Goal: Check status: Check status

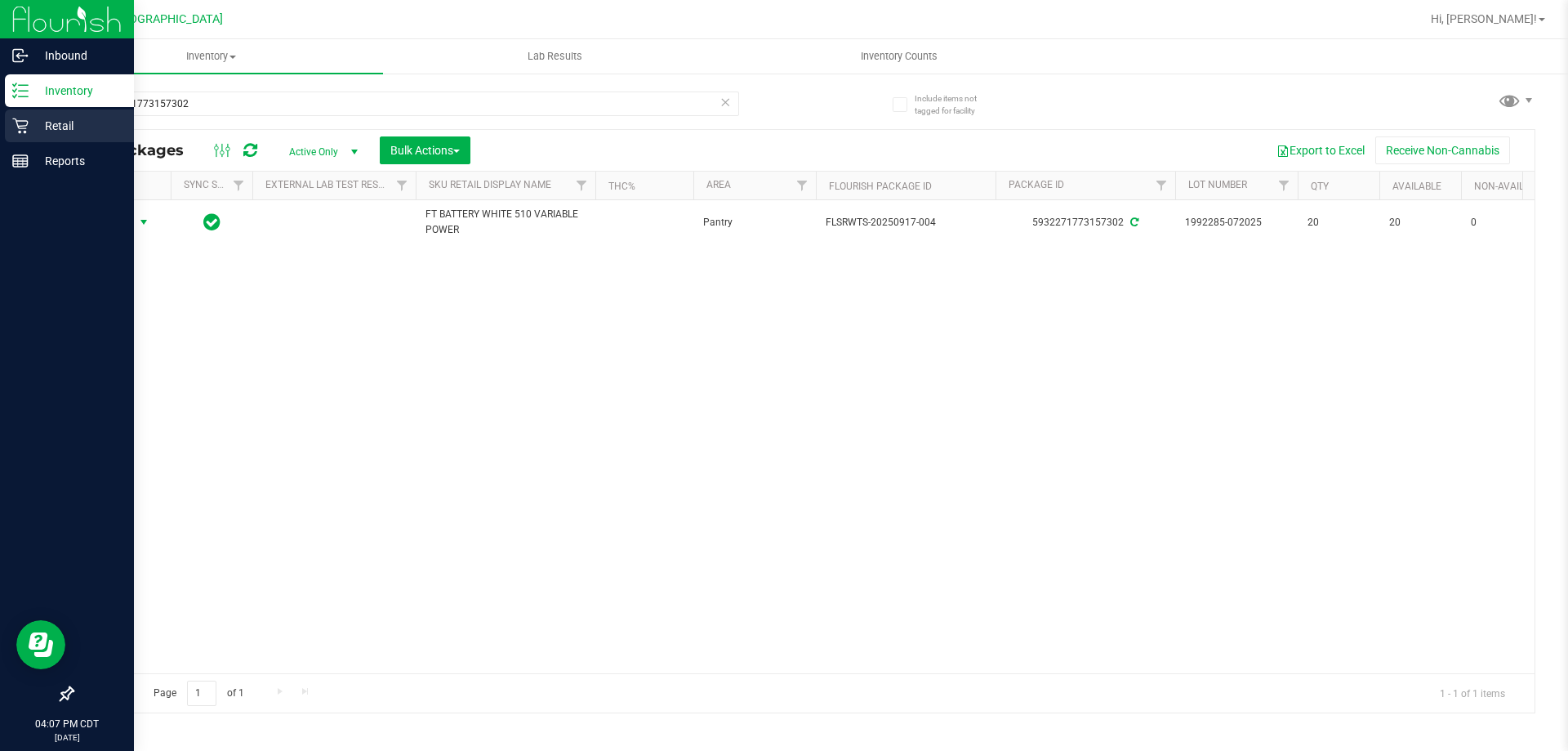
click at [47, 120] on p "Retail" at bounding box center [77, 126] width 98 height 19
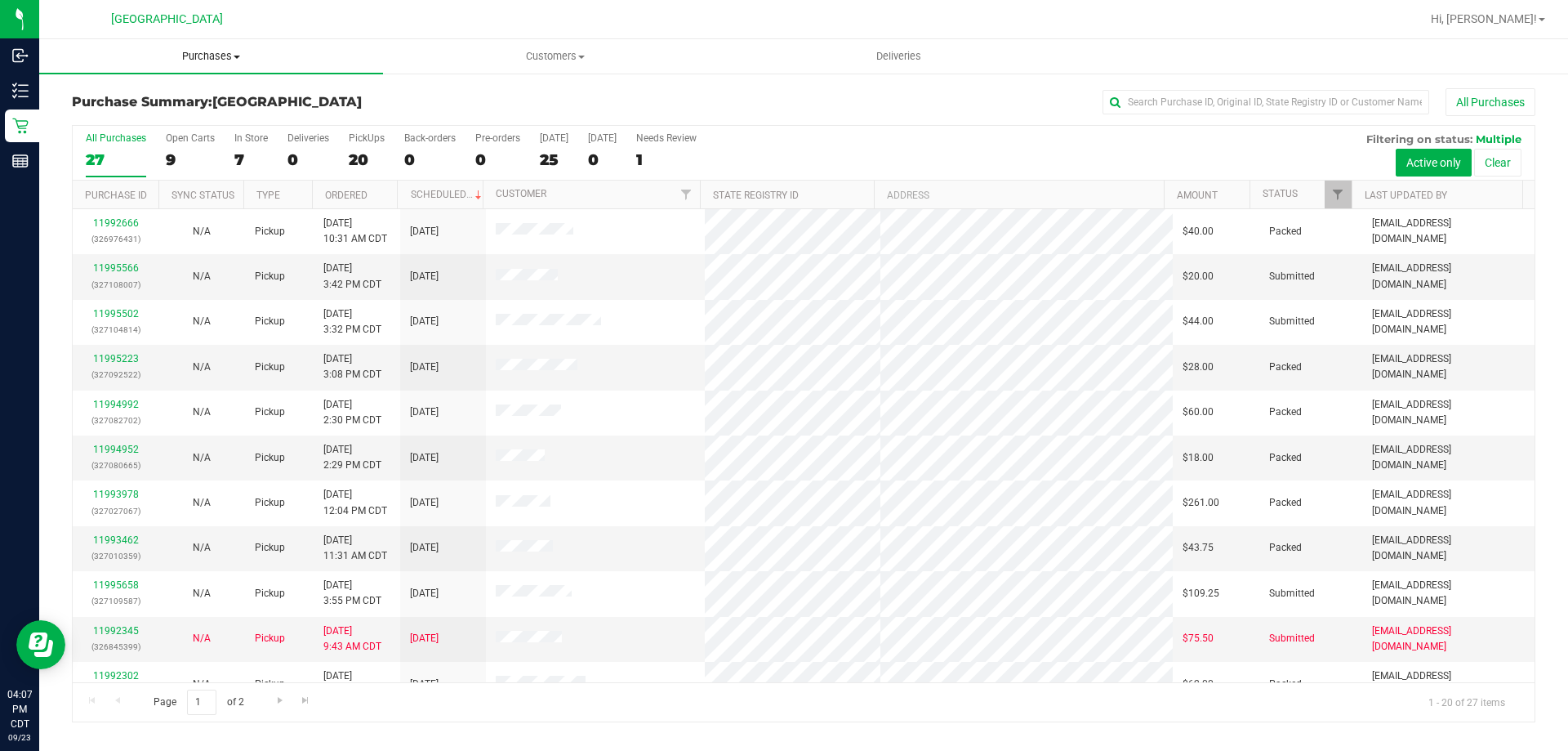
click at [228, 57] on span "Purchases" at bounding box center [211, 56] width 344 height 15
click at [170, 119] on li "Fulfillment" at bounding box center [211, 118] width 344 height 19
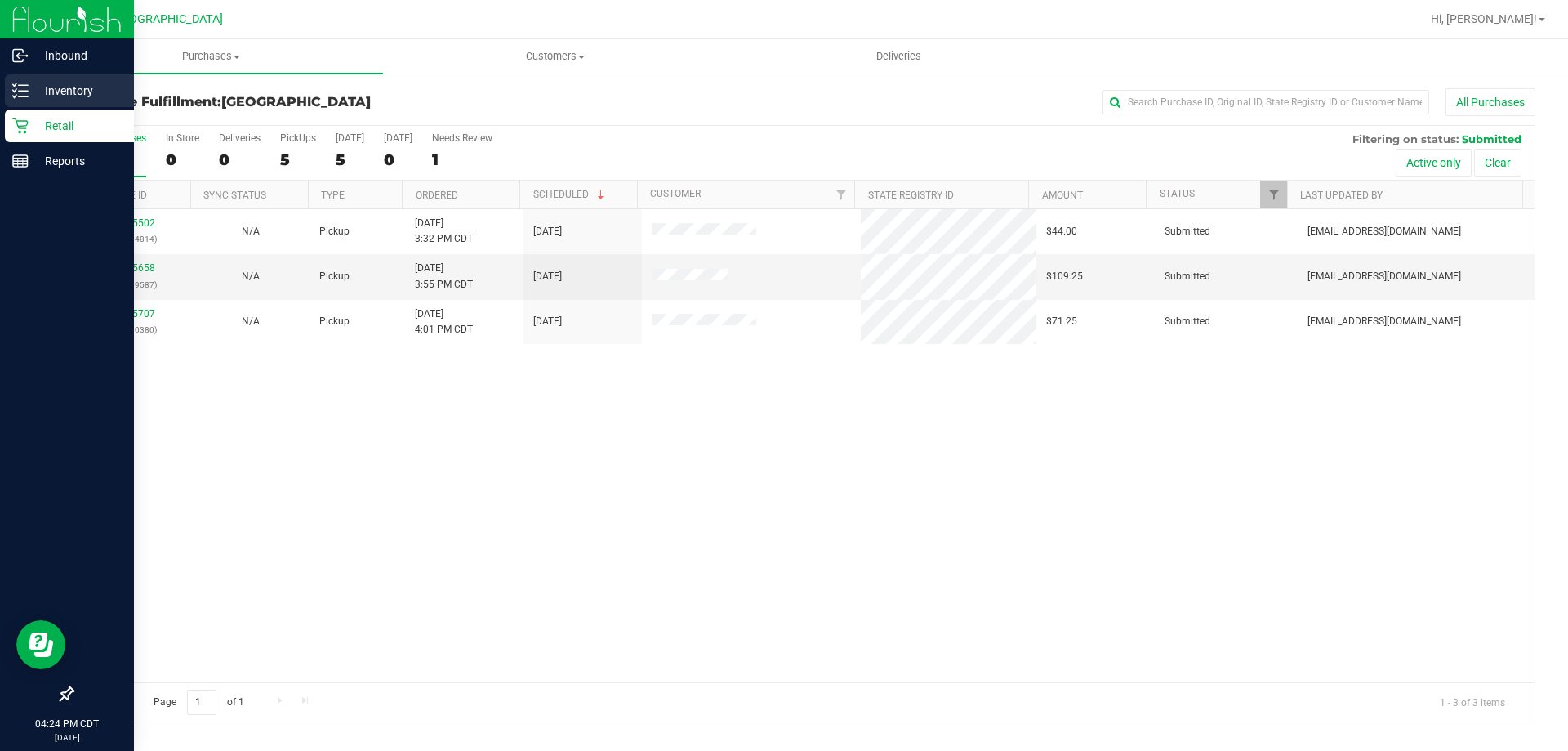
click at [89, 84] on p "Inventory" at bounding box center [77, 91] width 98 height 19
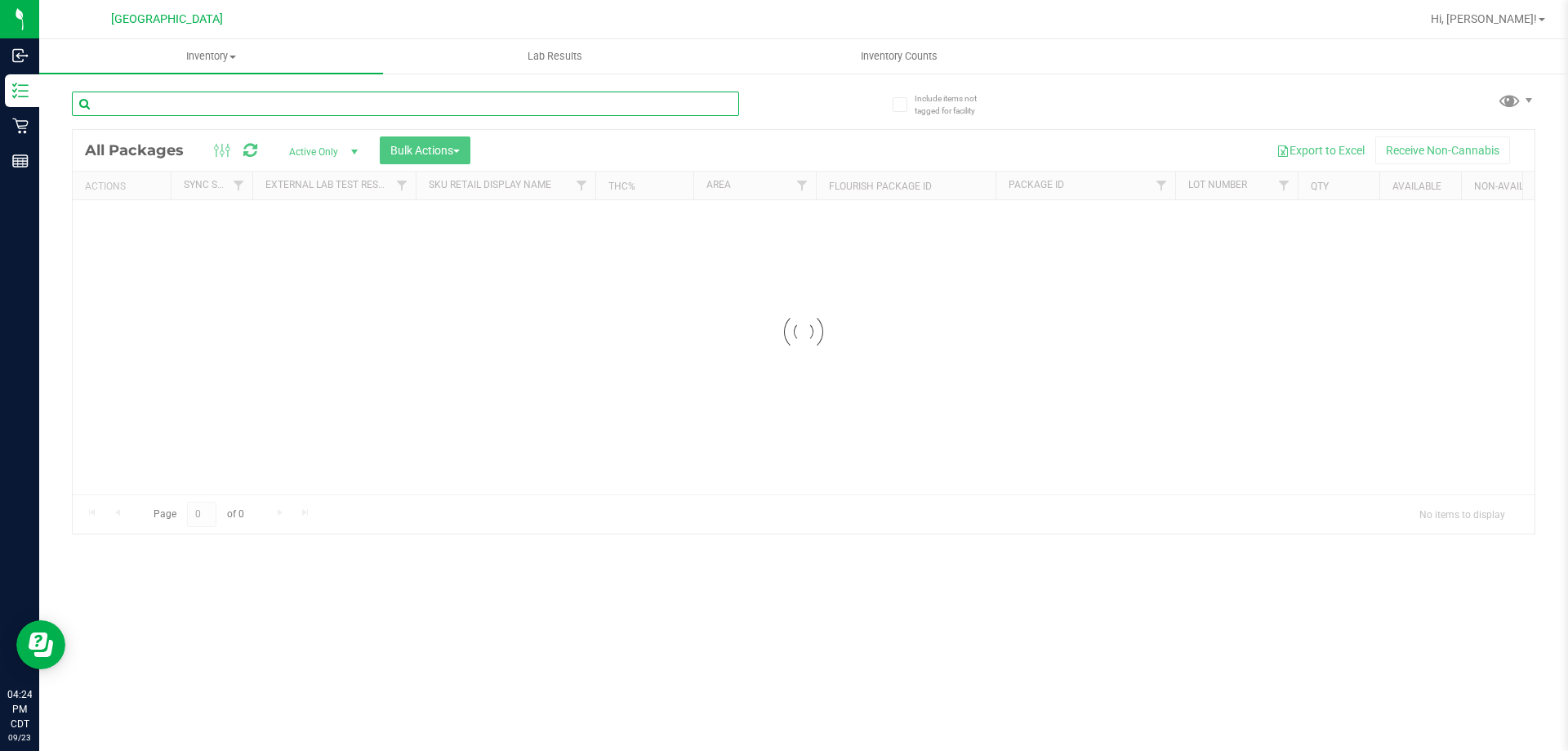
click at [205, 107] on input "text" at bounding box center [405, 104] width 667 height 25
type input "tropicalSN250807GRP1-0811"
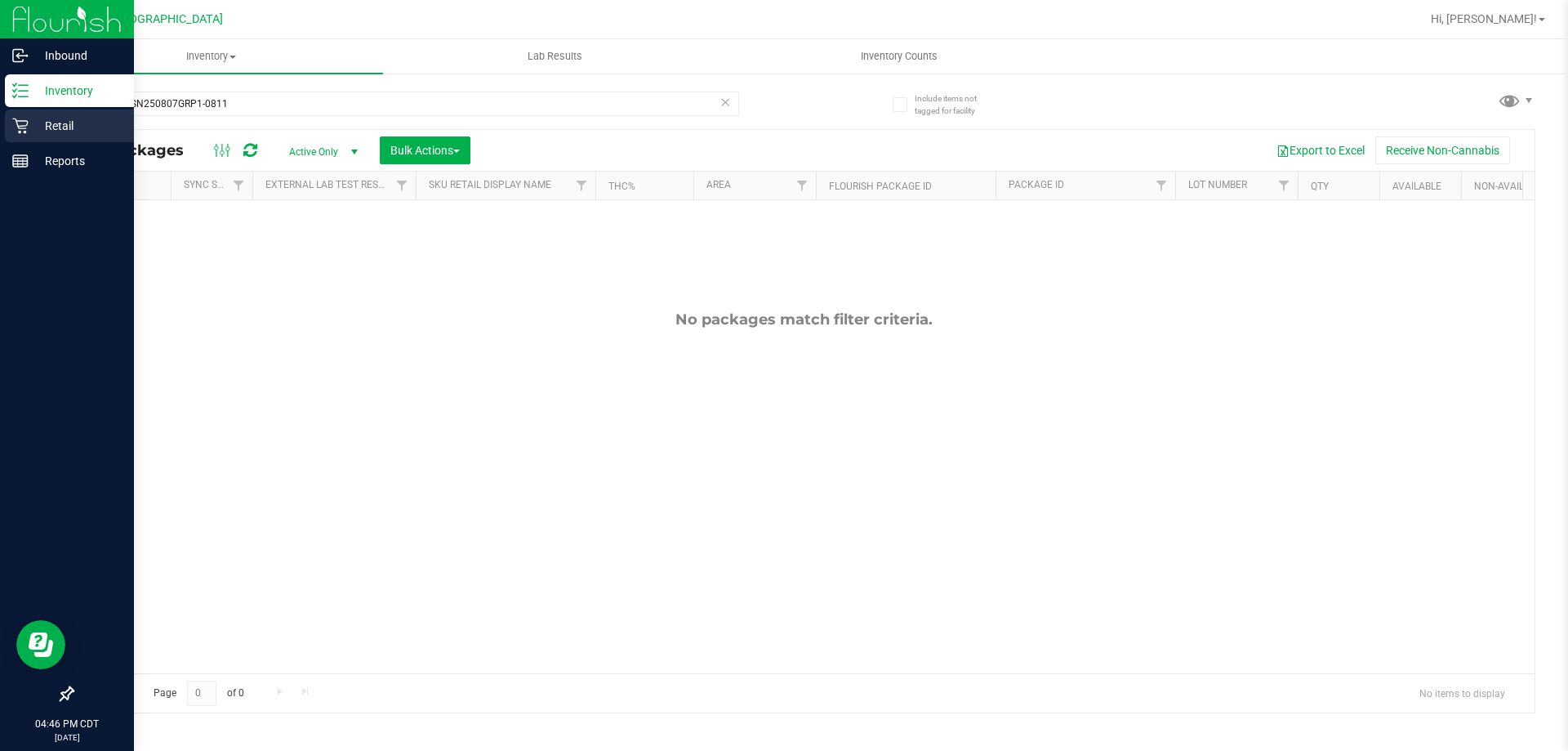
click at [89, 109] on div "Retail" at bounding box center [70, 125] width 129 height 33
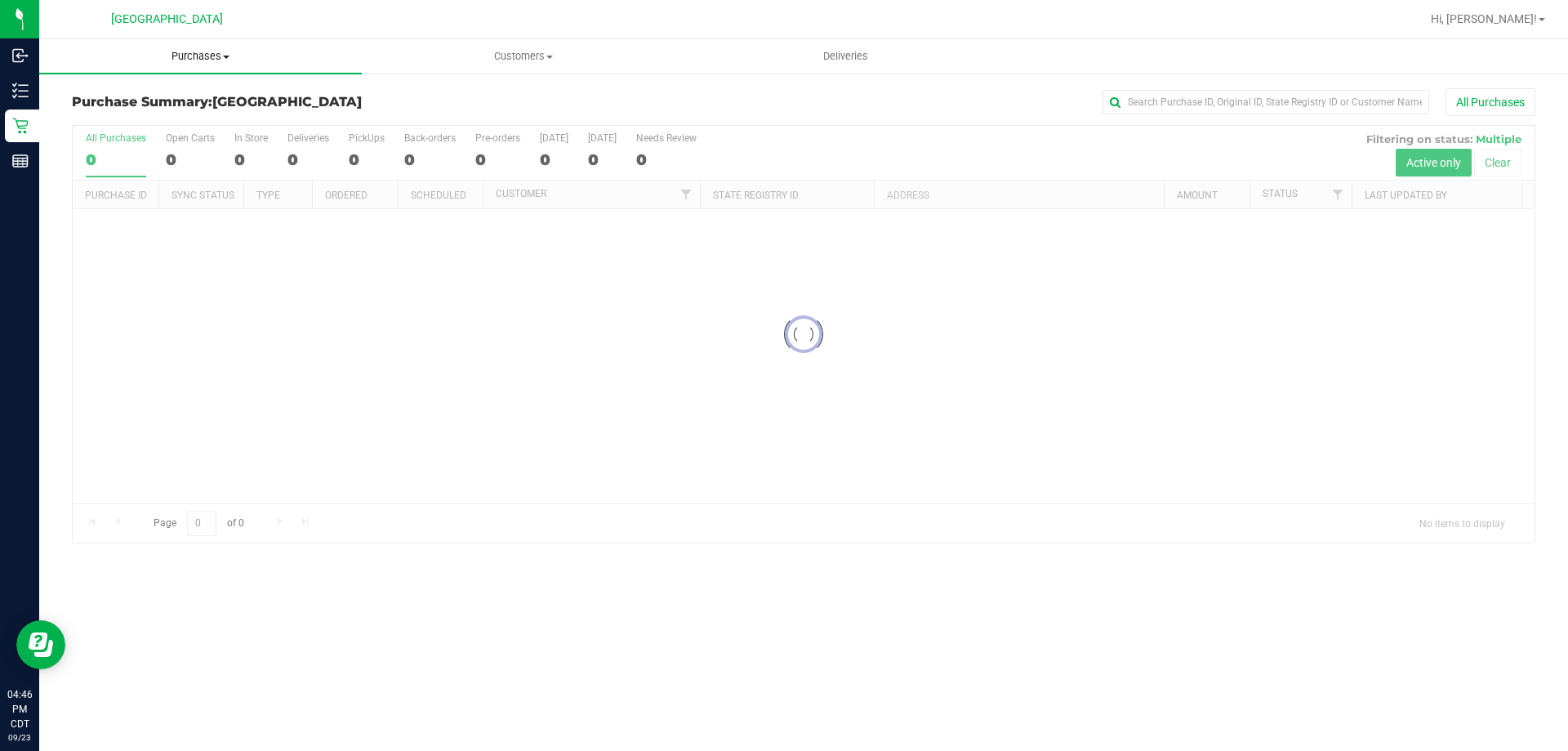
click at [189, 55] on span "Purchases" at bounding box center [200, 56] width 323 height 15
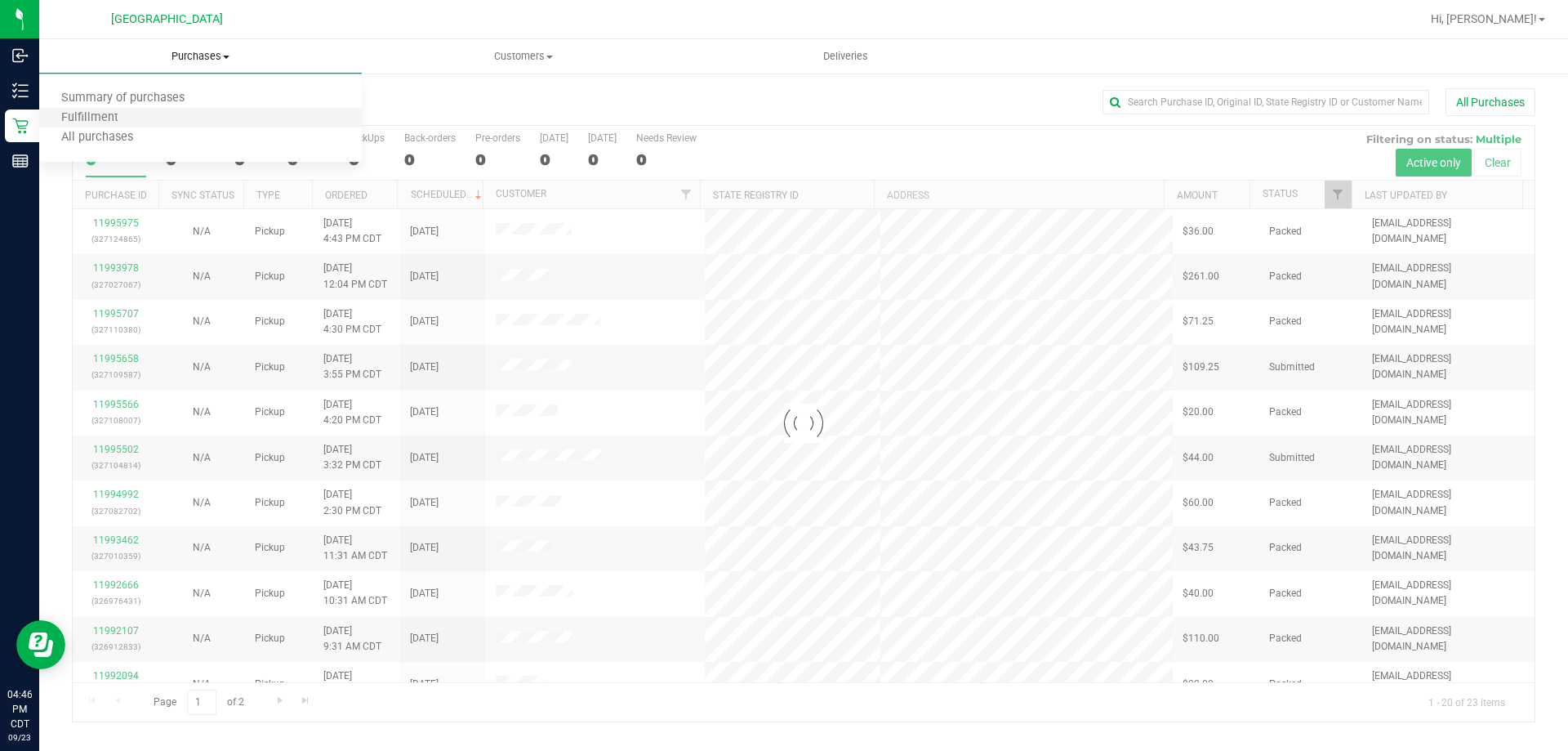
click at [167, 121] on li "Fulfillment" at bounding box center [200, 118] width 323 height 19
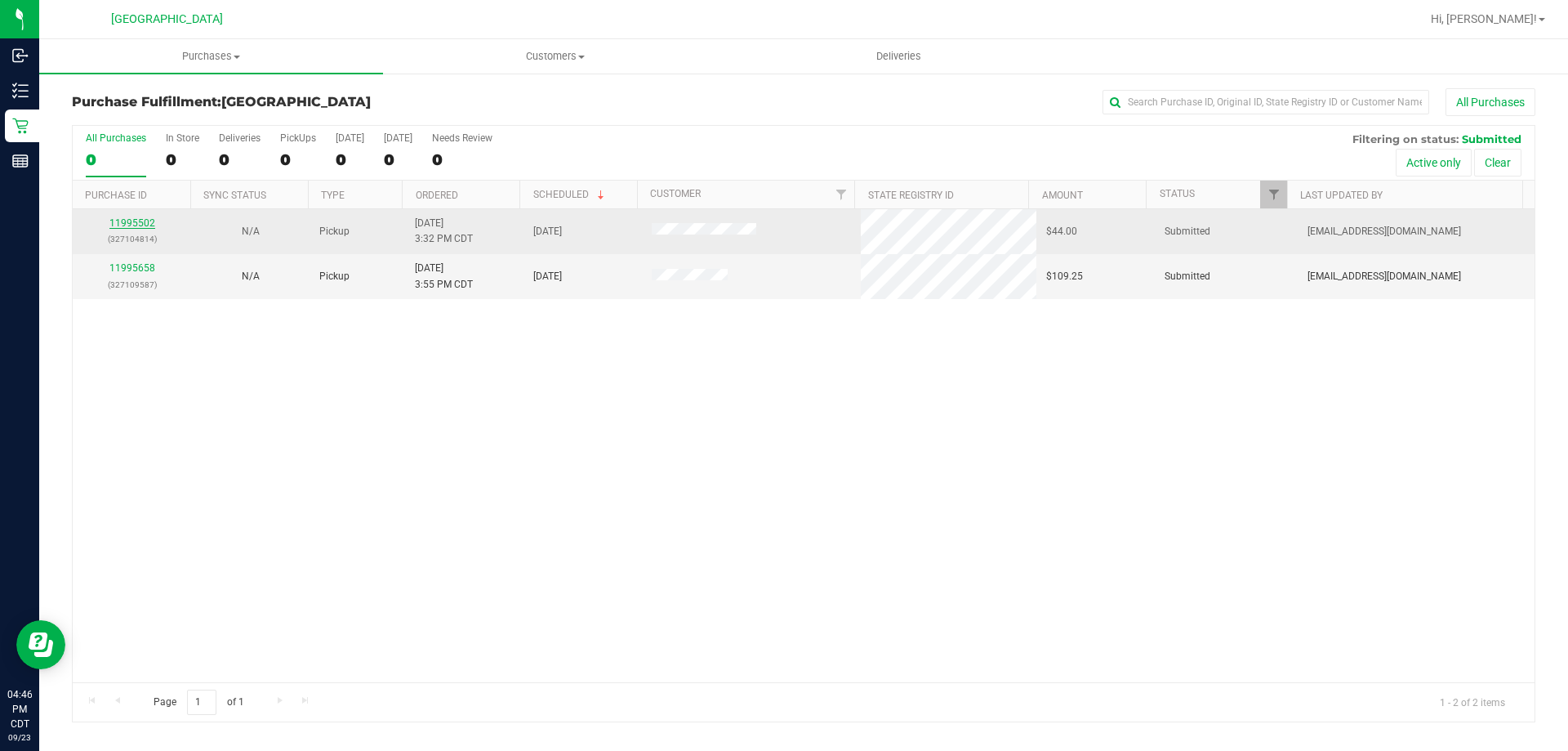
click at [146, 224] on link "11995502" at bounding box center [132, 222] width 46 height 11
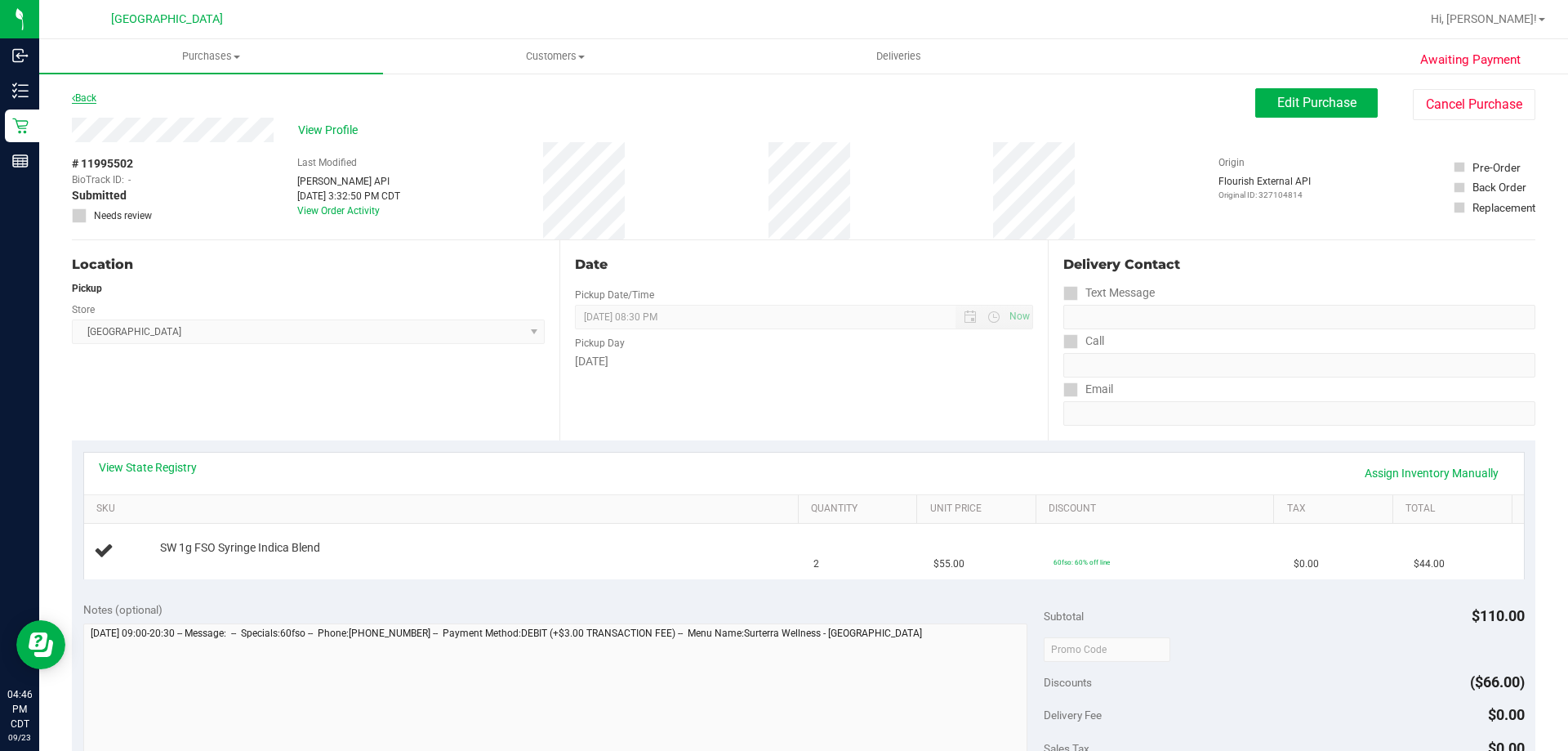
click at [95, 94] on link "Back" at bounding box center [85, 98] width 25 height 11
